Goal: Task Accomplishment & Management: Complete application form

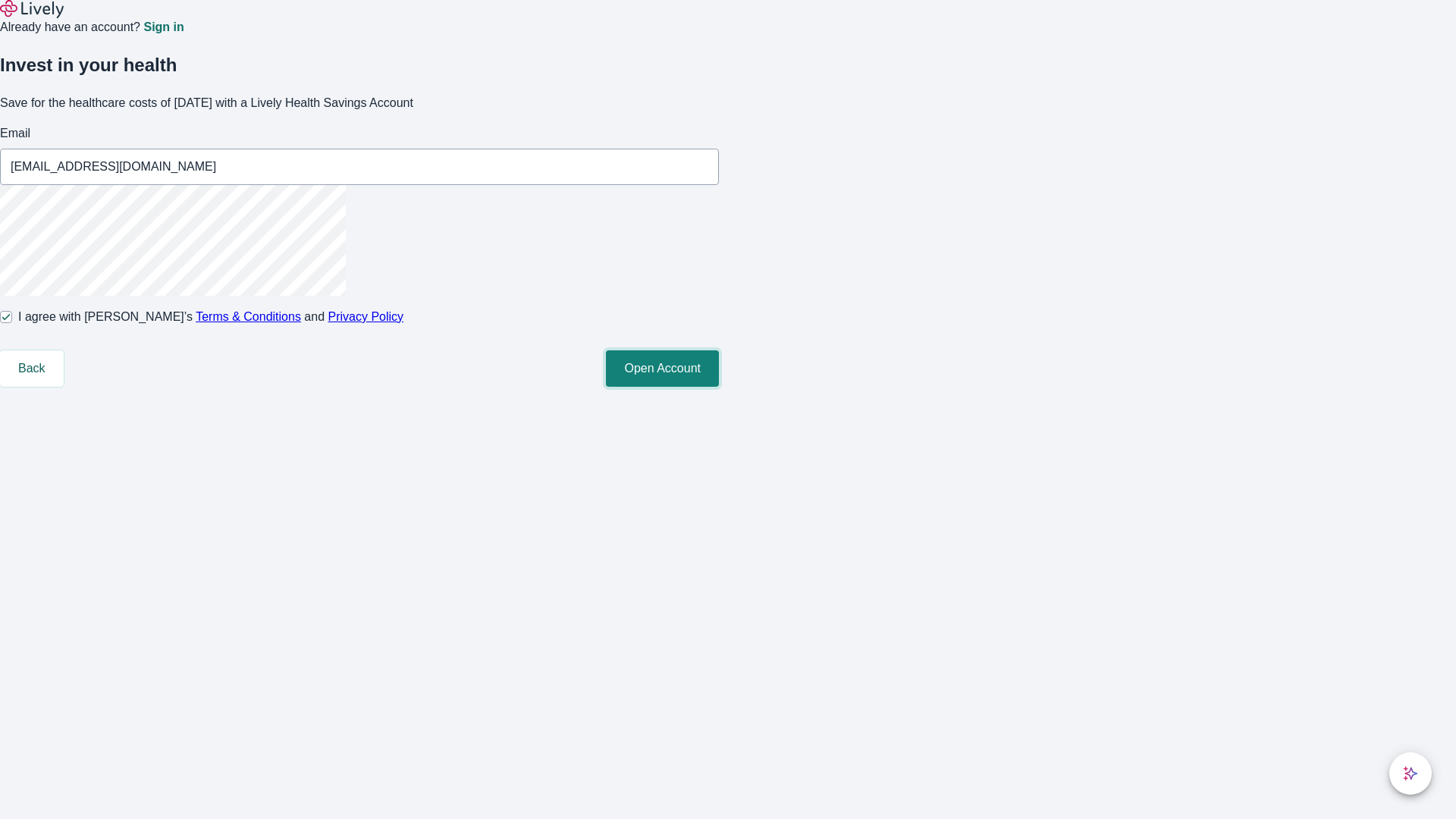
click at [719, 387] on button "Open Account" at bounding box center [662, 368] width 113 height 36
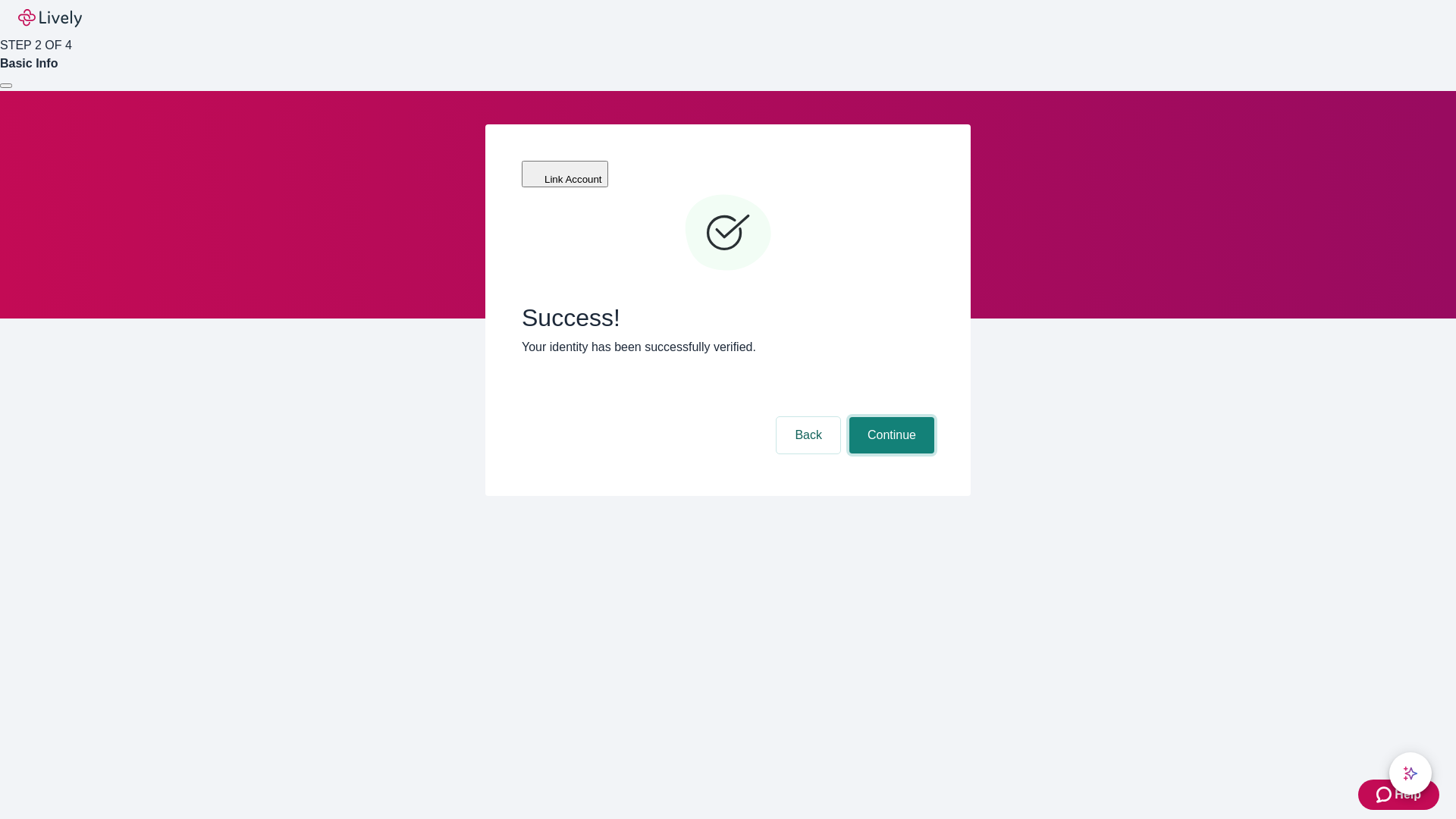
click at [889, 417] on button "Continue" at bounding box center [892, 435] width 85 height 36
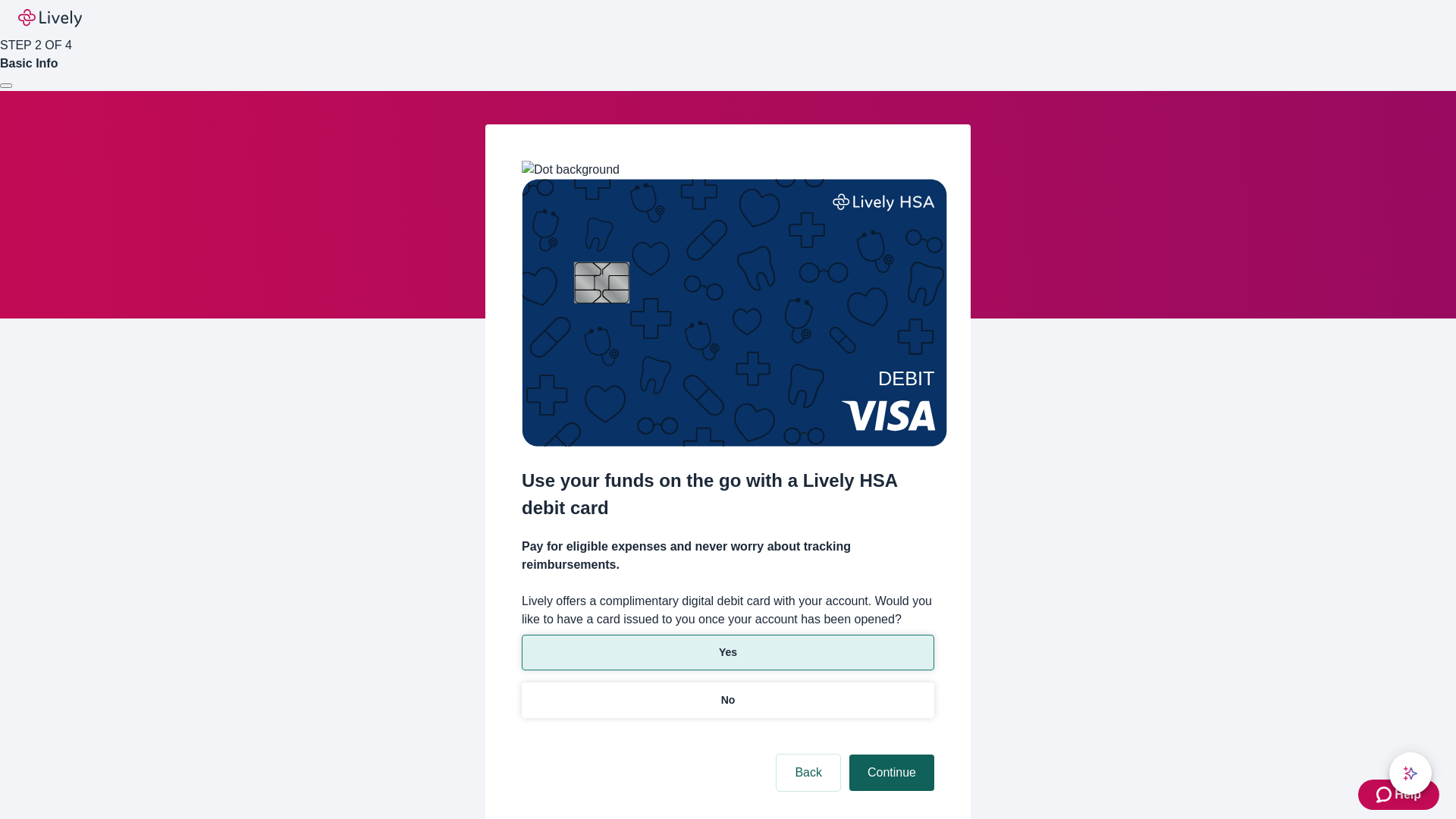
click at [728, 645] on p "Yes" at bounding box center [728, 653] width 18 height 16
click at [889, 754] on button "Continue" at bounding box center [892, 773] width 85 height 36
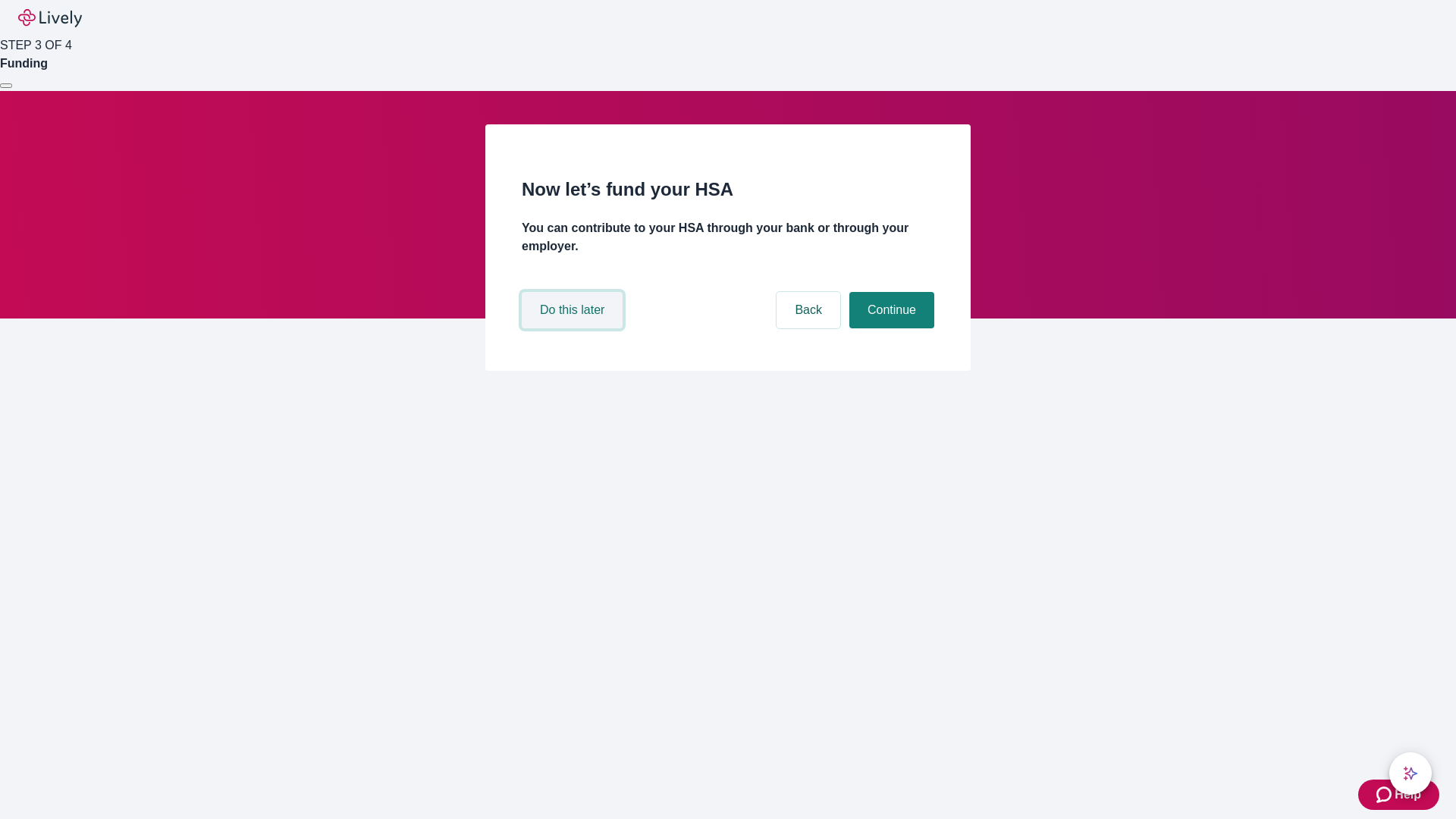
click at [574, 328] on button "Do this later" at bounding box center [572, 310] width 101 height 36
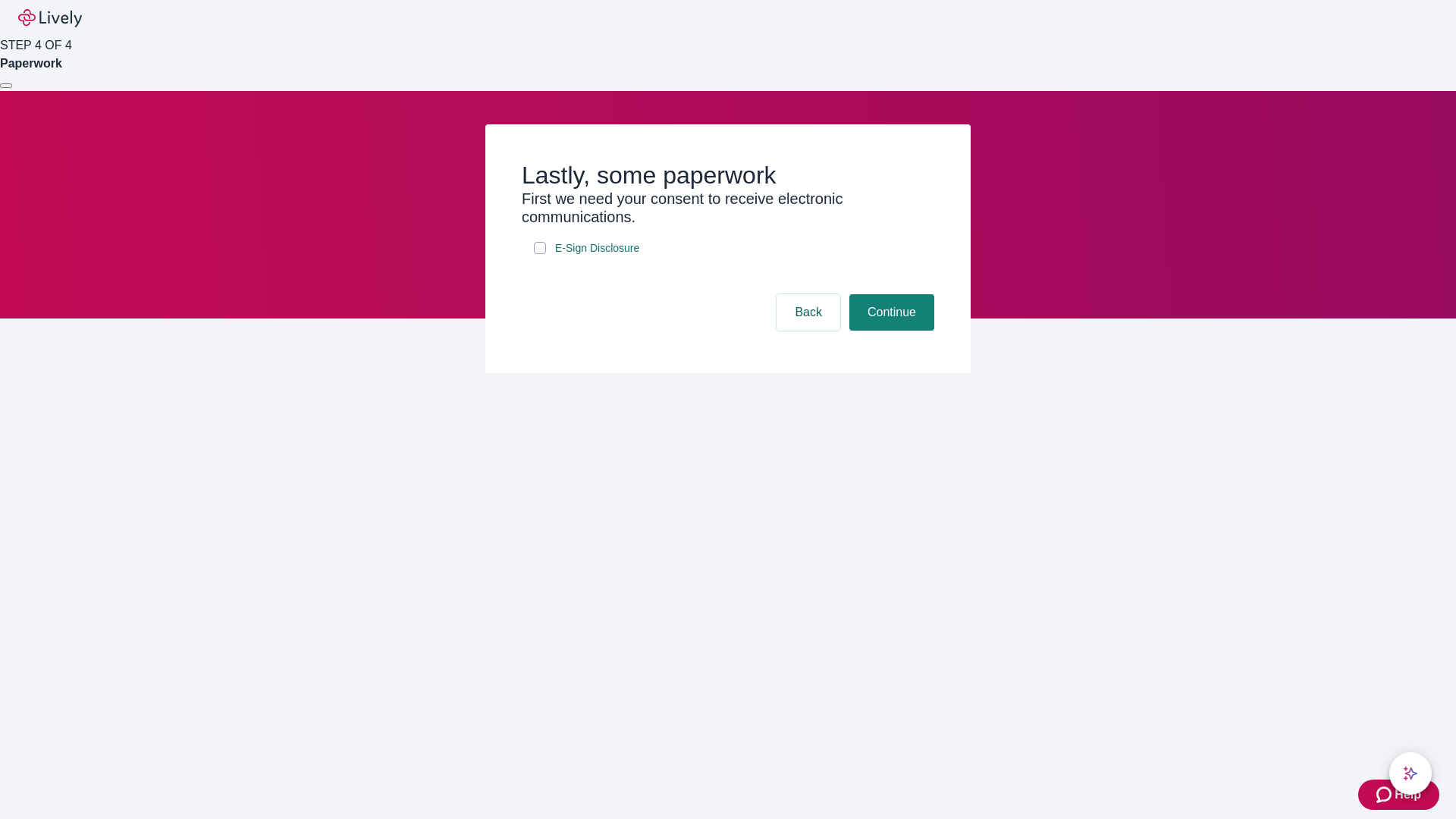
click at [540, 254] on input "E-Sign Disclosure" at bounding box center [540, 248] width 12 height 12
checkbox input "true"
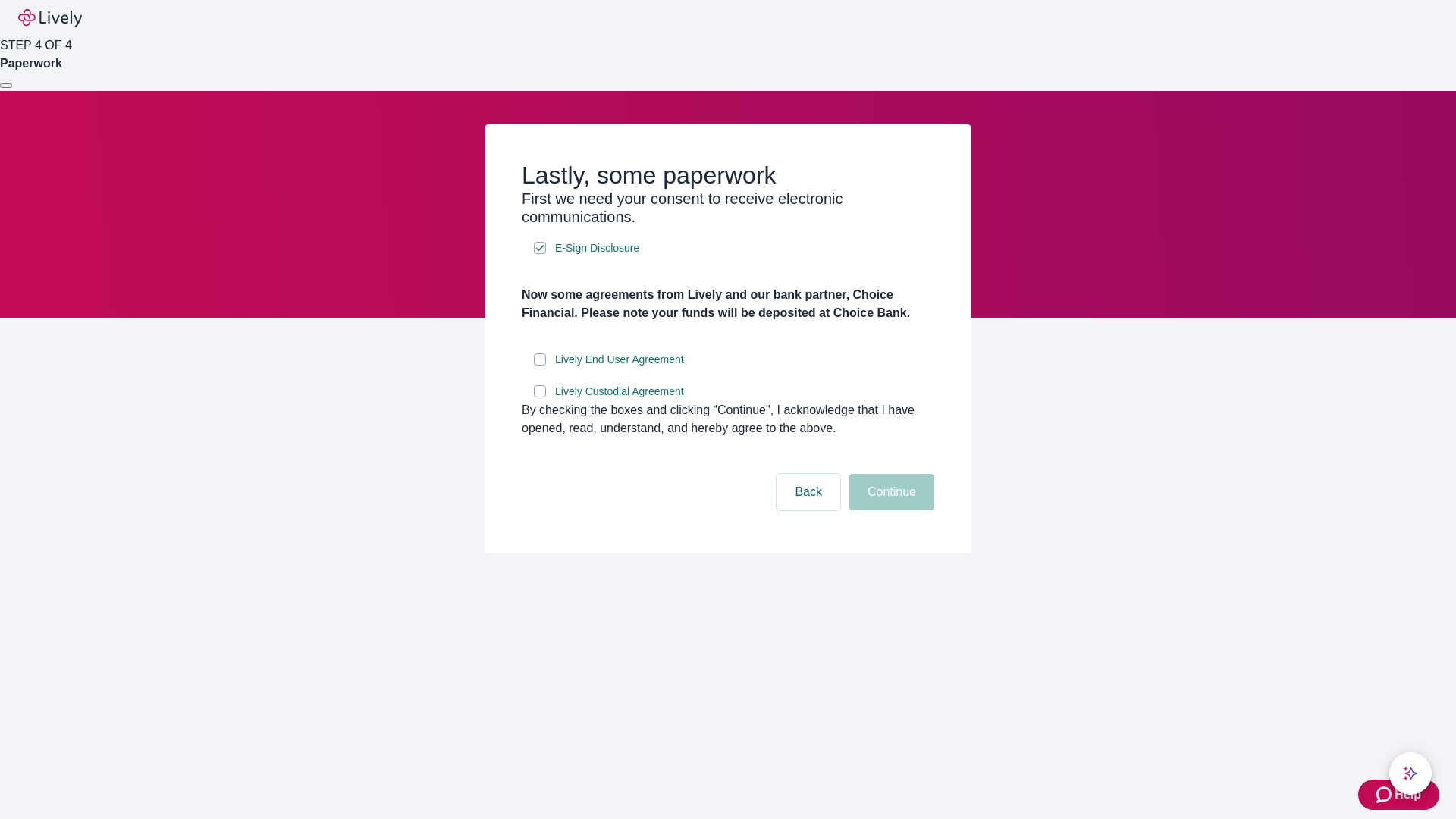
click at [540, 365] on input "Lively End User Agreement" at bounding box center [540, 359] width 12 height 12
checkbox input "true"
click at [540, 397] on input "Lively Custodial Agreement" at bounding box center [540, 391] width 12 height 12
checkbox input "true"
click at [889, 511] on button "Continue" at bounding box center [892, 492] width 85 height 36
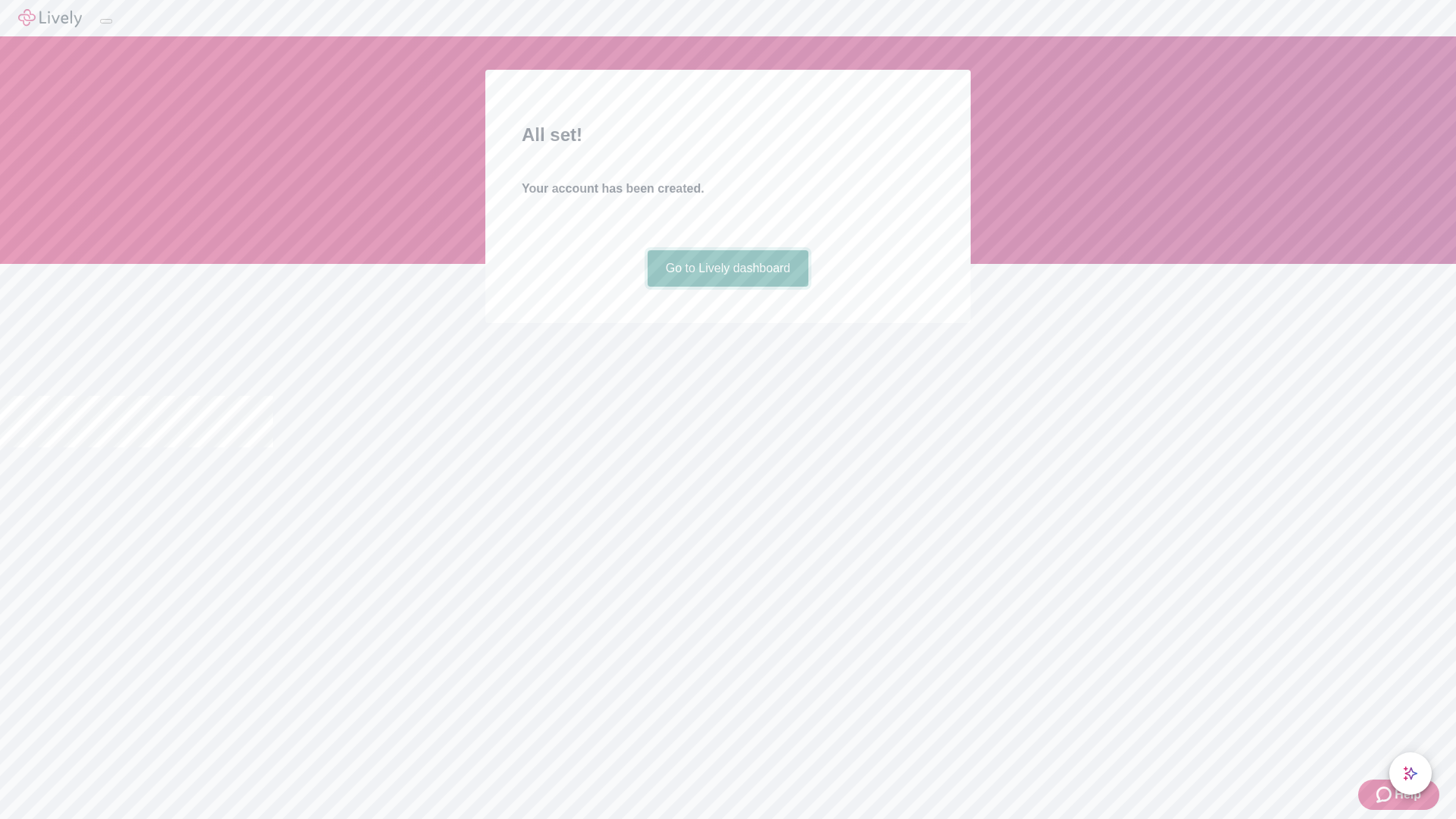
click at [728, 286] on link "Go to Lively dashboard" at bounding box center [728, 268] width 162 height 36
